Goal: Task Accomplishment & Management: Complete application form

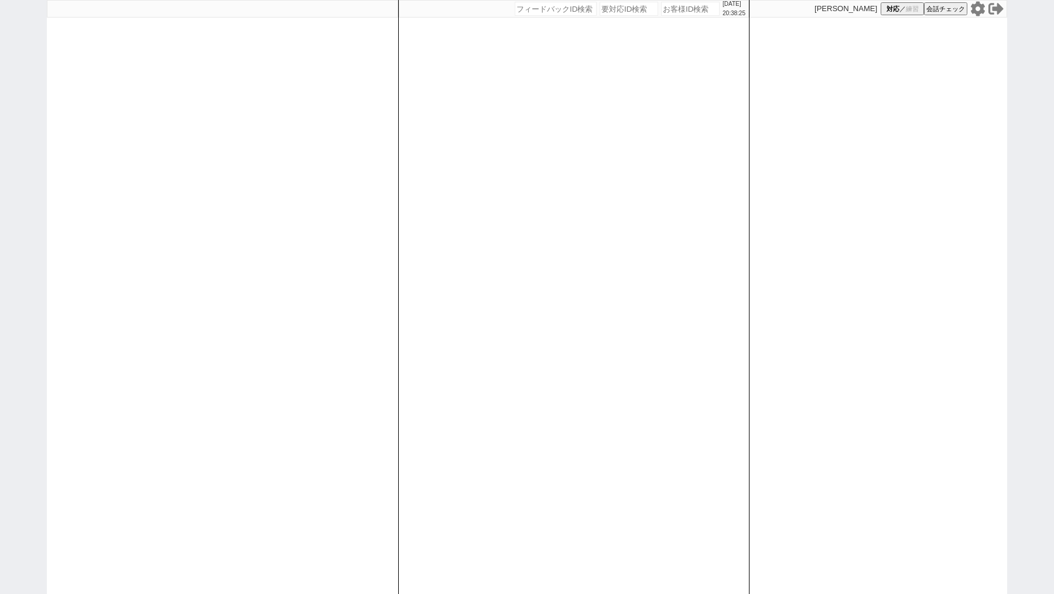
click at [666, 9] on input "number" at bounding box center [690, 9] width 59 height 14
paste input "608364"
type input "608364"
select select "1"
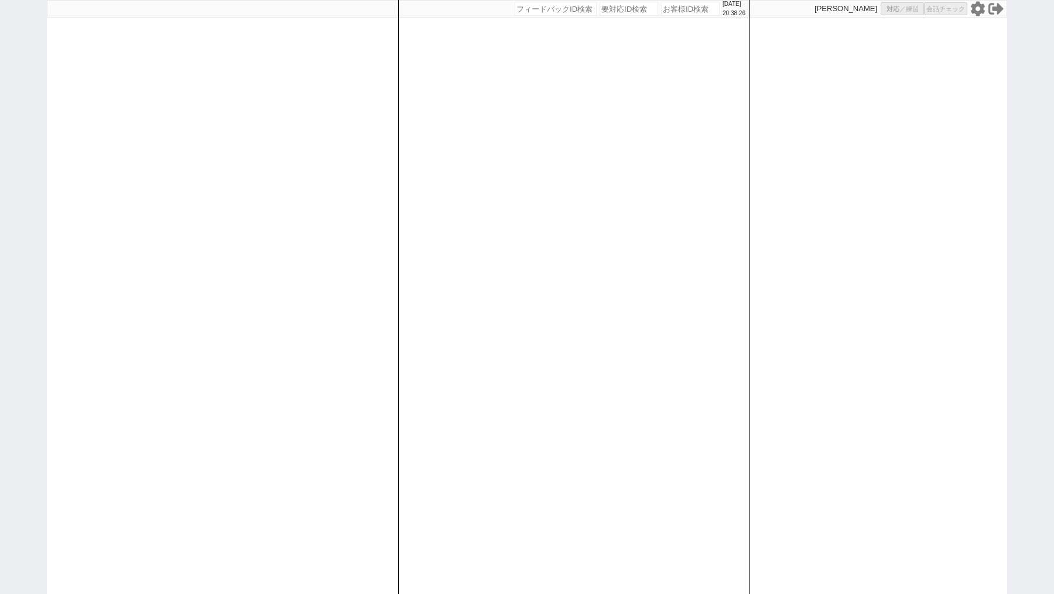
select select "2"
select select
select select "8"
select select
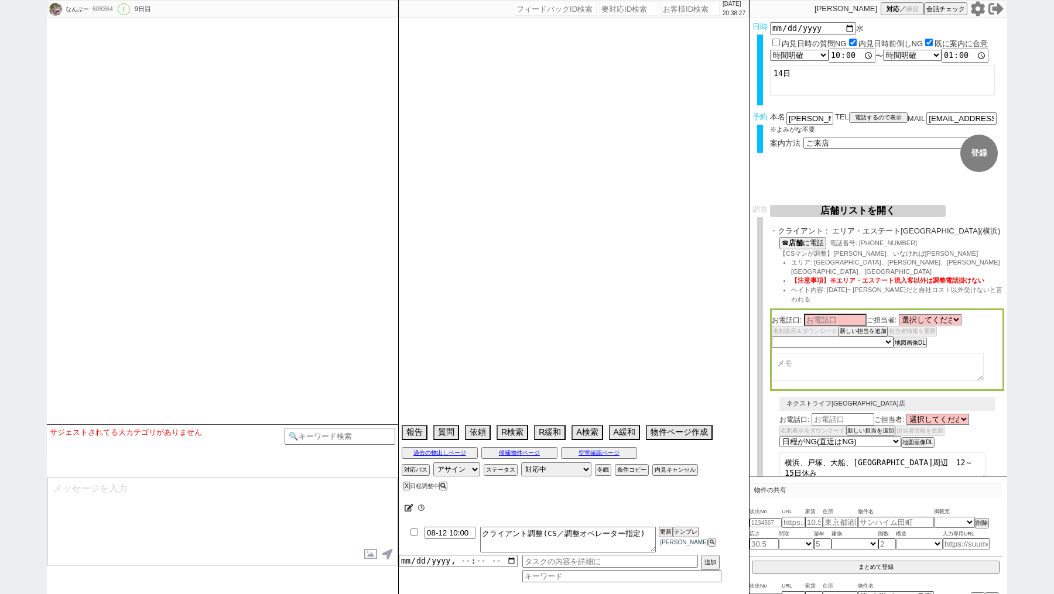
select select "2025"
select select "9"
select select "36"
select select "1"
select select "14"
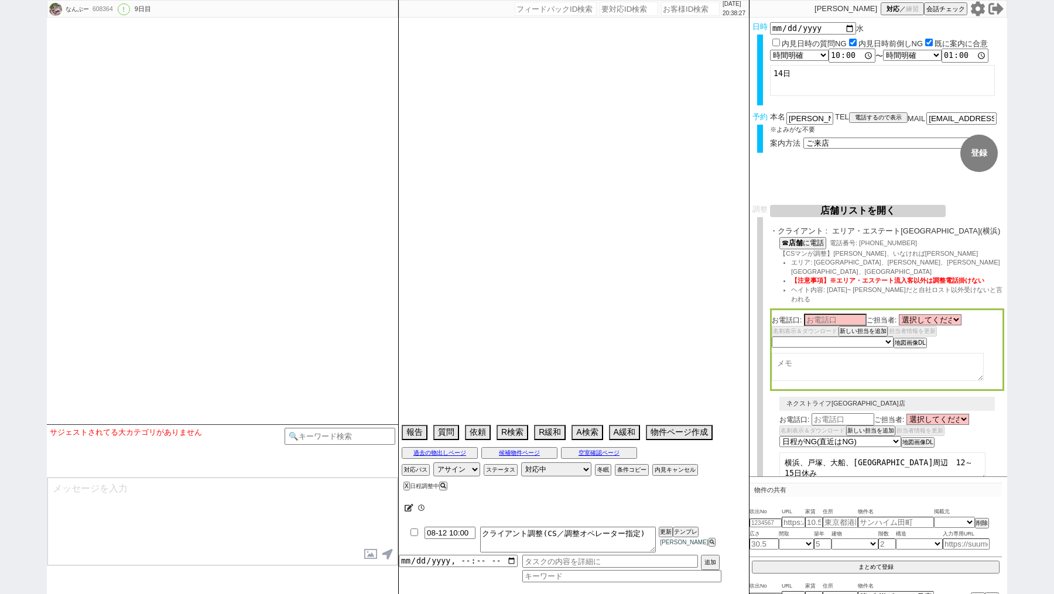
select select "9"
select select "342"
select select "53"
select select "[DATE]"
select select "57"
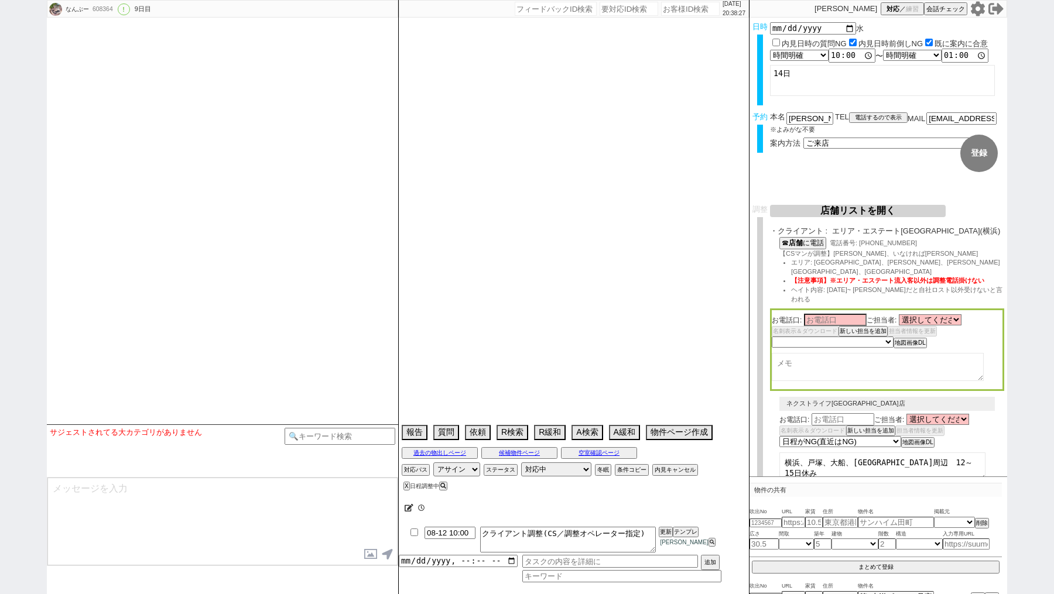
select select "[DATE]"
select select "93"
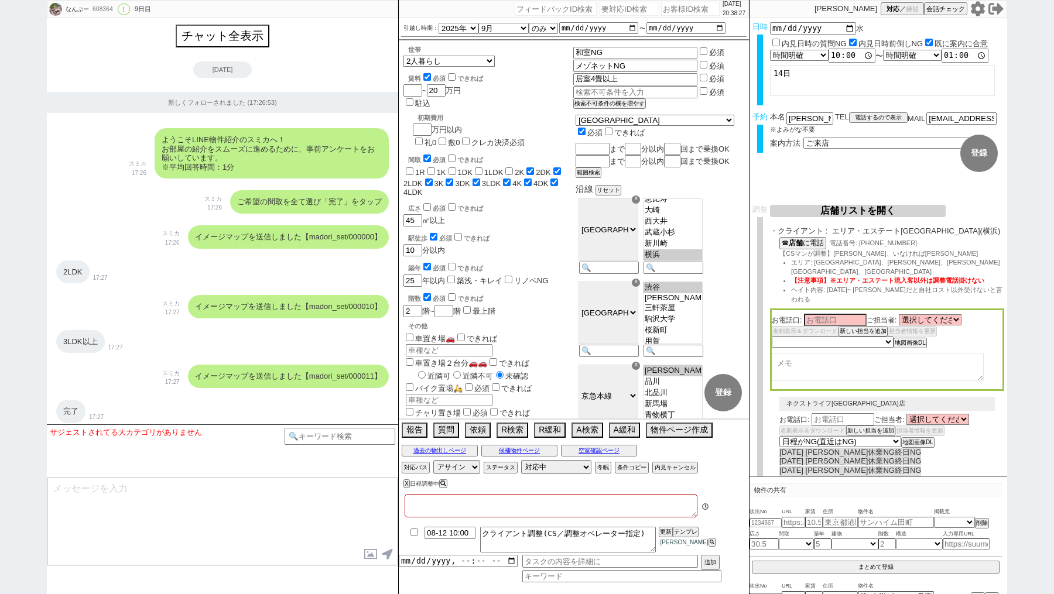
type textarea "旧ID:489758 不可済み、他社なし 店頭で追加物件多分出ない。センシティブ店しかない、問物あり特殊で送る"
